Goal: Task Accomplishment & Management: Use online tool/utility

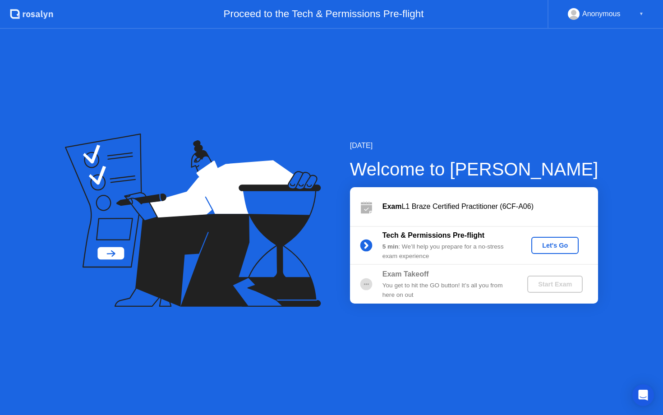
click at [555, 242] on div "Let's Go" at bounding box center [555, 245] width 40 height 7
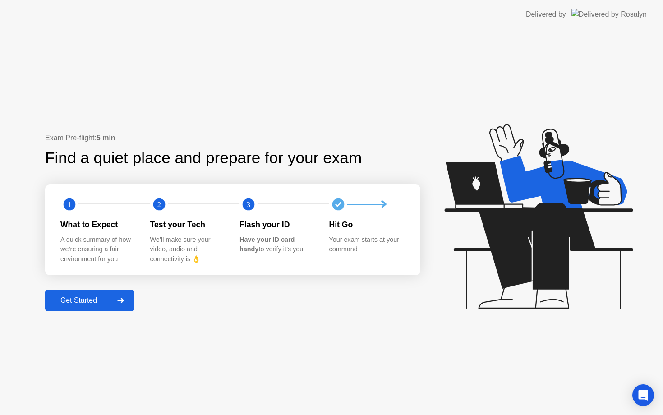
click at [90, 306] on button "Get Started" at bounding box center [89, 301] width 89 height 22
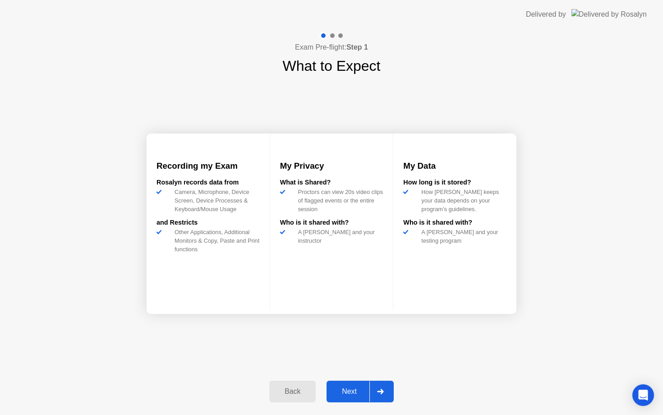
click at [303, 393] on div "Back" at bounding box center [292, 392] width 41 height 8
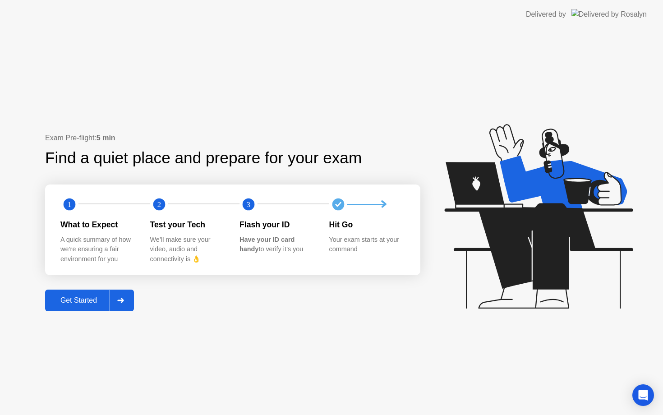
click at [98, 296] on div "Get Started" at bounding box center [79, 300] width 62 height 8
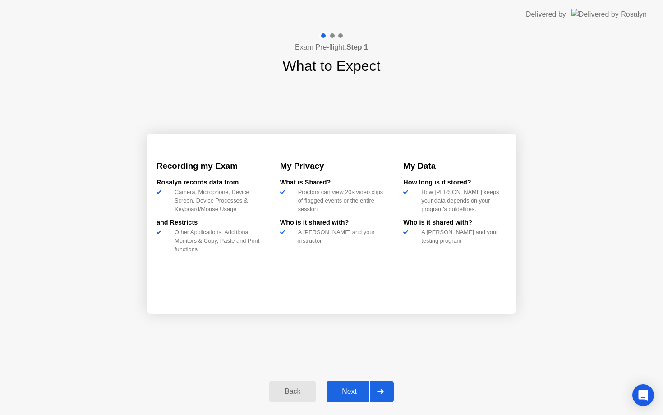
click at [355, 393] on div "Next" at bounding box center [349, 392] width 40 height 8
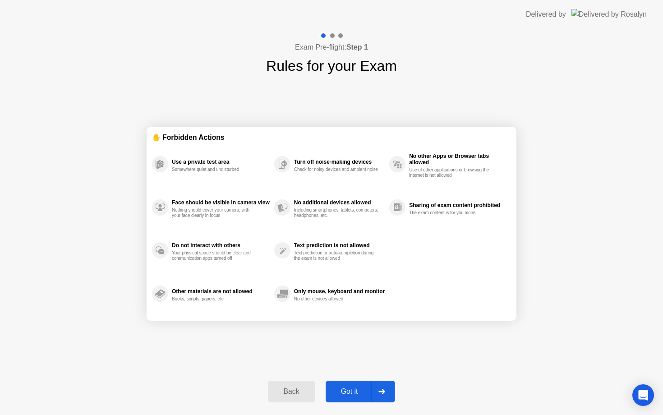
click at [342, 393] on div "Got it" at bounding box center [349, 392] width 42 height 8
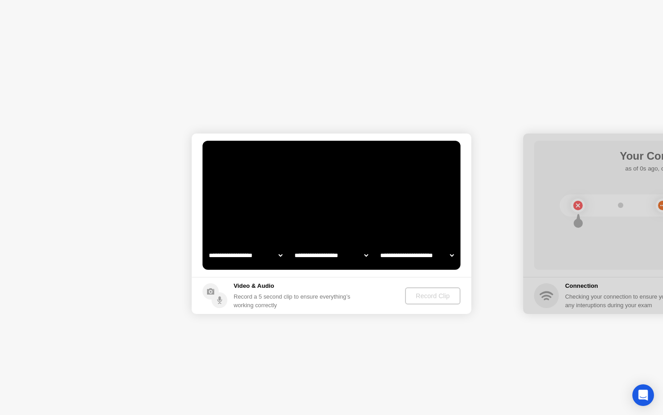
select select "**********"
select select "*******"
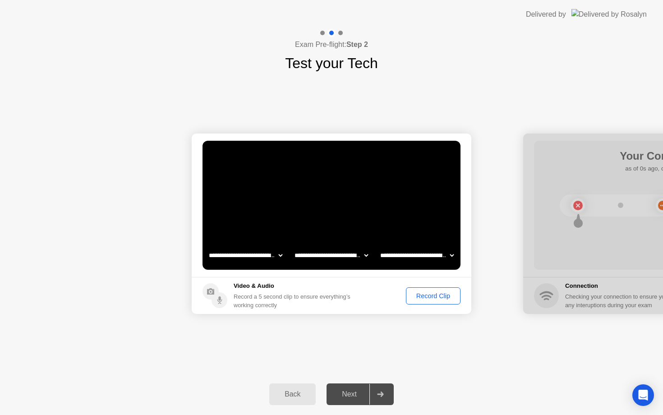
click at [434, 296] on div "Record Clip" at bounding box center [433, 295] width 48 height 7
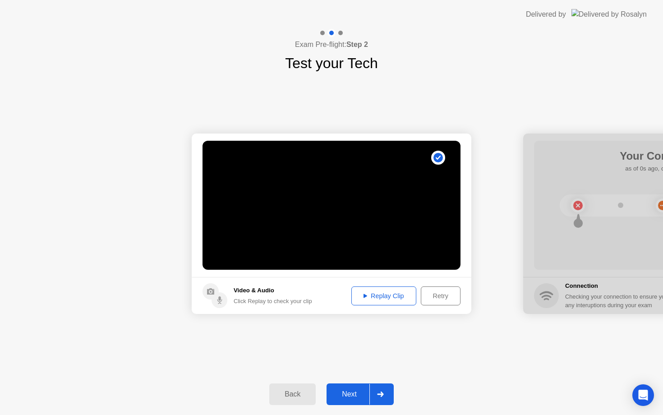
click at [338, 396] on div "Next" at bounding box center [349, 394] width 40 height 8
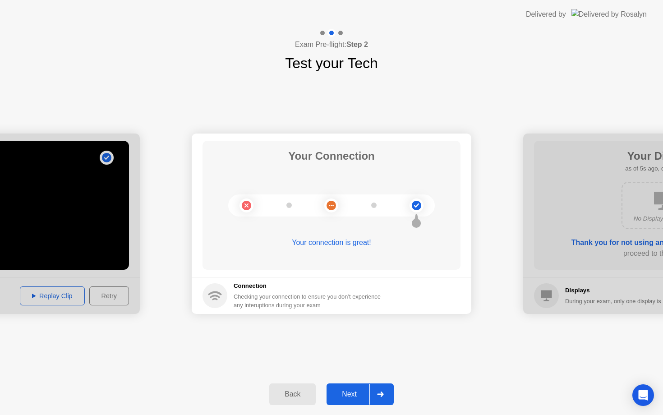
click at [338, 395] on div "Next" at bounding box center [349, 394] width 40 height 8
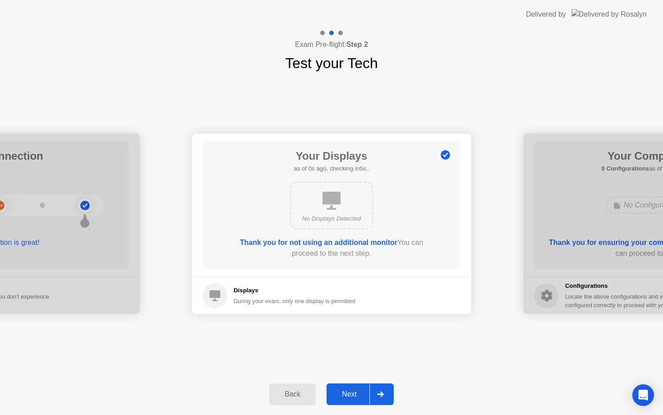
click at [338, 395] on div "Next" at bounding box center [349, 394] width 40 height 8
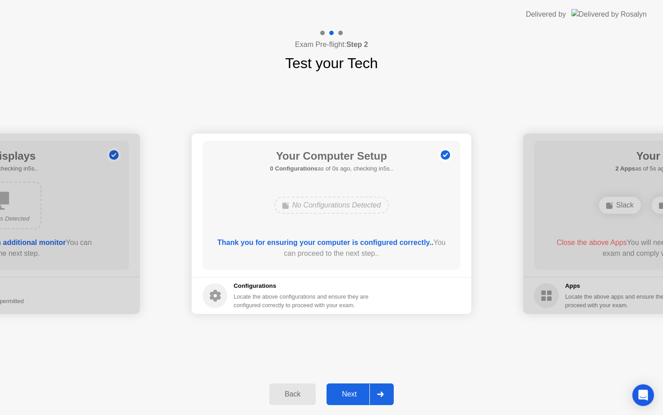
click at [338, 395] on div "Next" at bounding box center [349, 394] width 40 height 8
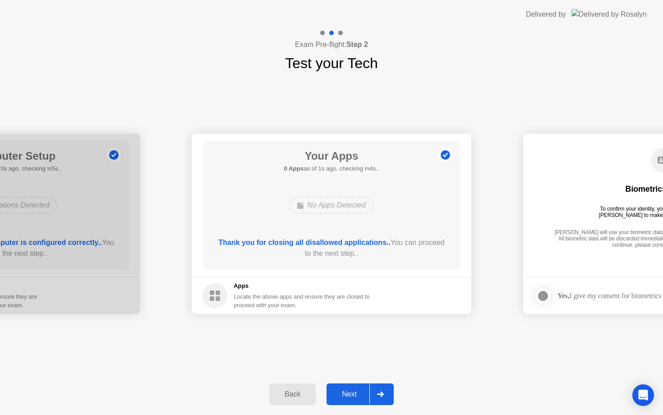
click at [348, 403] on button "Next" at bounding box center [360, 395] width 67 height 22
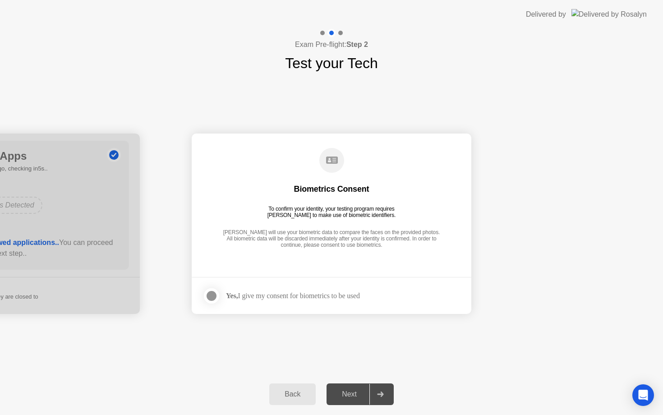
click at [212, 296] on div at bounding box center [211, 296] width 11 height 11
click at [348, 396] on div "Next" at bounding box center [349, 394] width 40 height 8
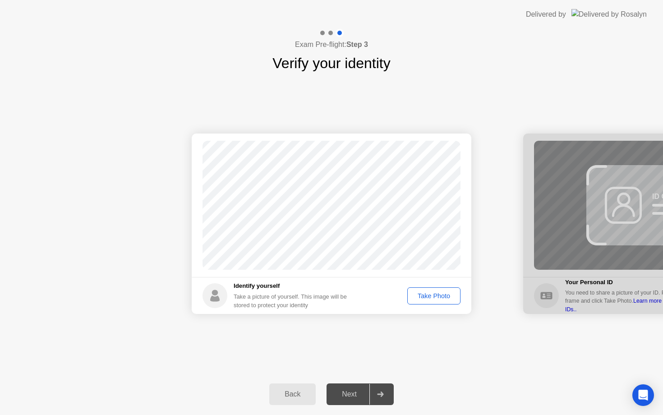
click at [423, 295] on div "Take Photo" at bounding box center [434, 295] width 47 height 7
click at [352, 393] on div "Next" at bounding box center [349, 394] width 40 height 8
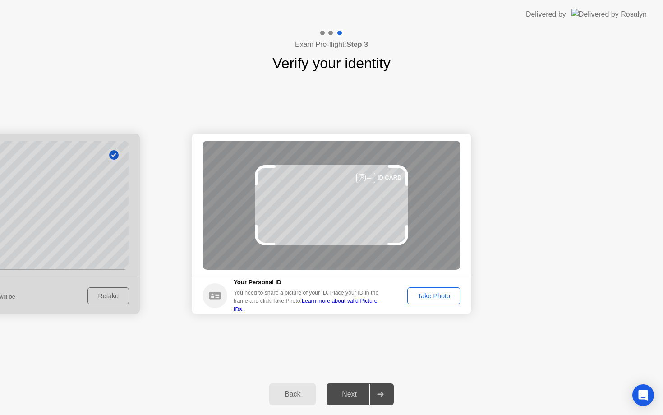
click at [435, 295] on div "Take Photo" at bounding box center [434, 295] width 47 height 7
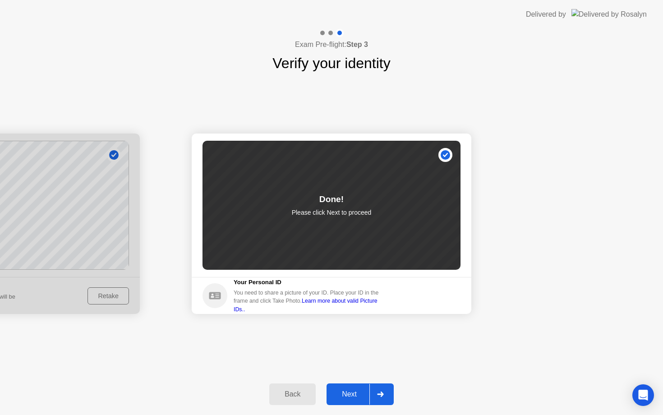
click at [355, 393] on div "Next" at bounding box center [349, 394] width 40 height 8
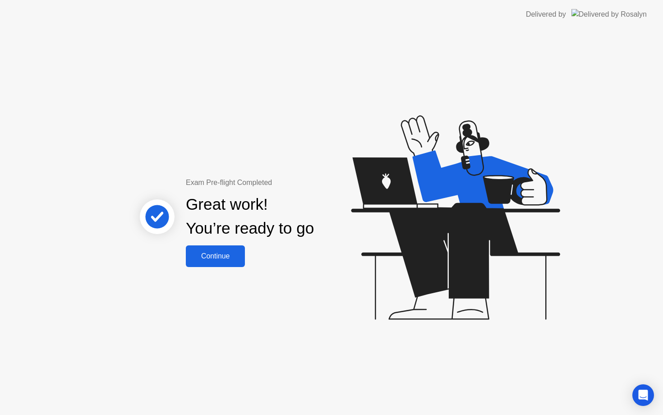
click at [232, 257] on div "Continue" at bounding box center [216, 256] width 54 height 8
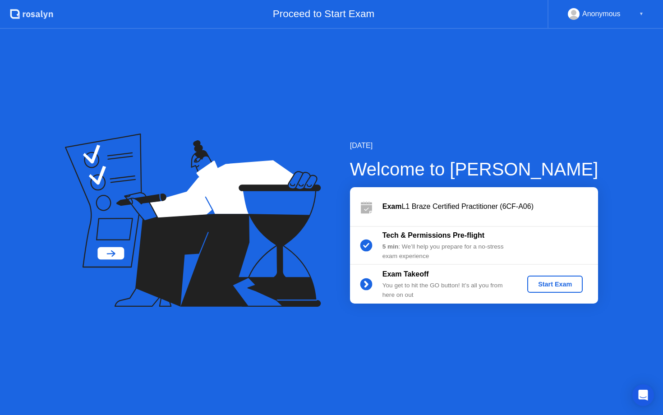
click at [569, 282] on div "Start Exam" at bounding box center [555, 284] width 48 height 7
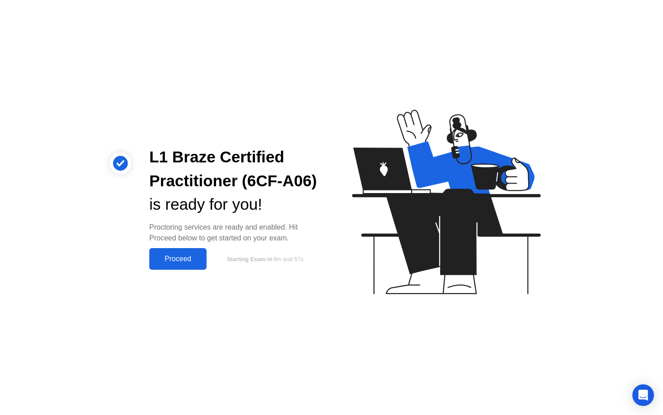
click at [199, 256] on div "Proceed" at bounding box center [178, 259] width 52 height 8
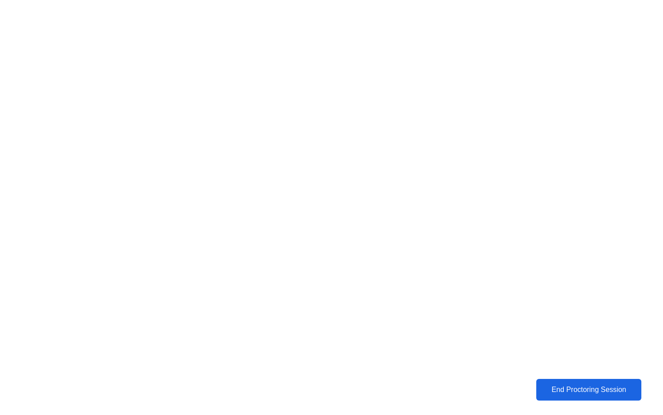
click at [589, 393] on div "End Proctoring Session" at bounding box center [589, 389] width 106 height 9
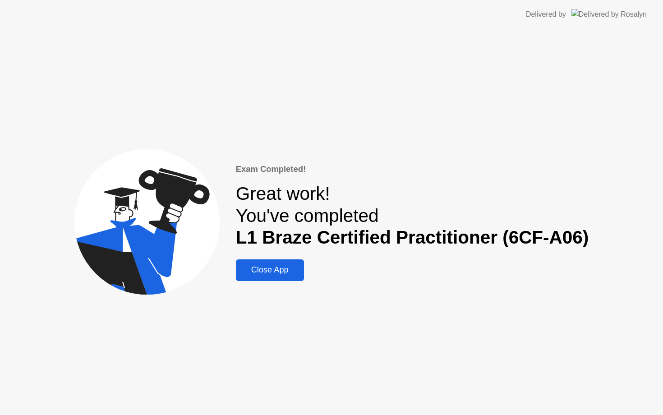
click at [295, 265] on div "Close App" at bounding box center [270, 269] width 63 height 9
